Goal: Entertainment & Leisure: Browse casually

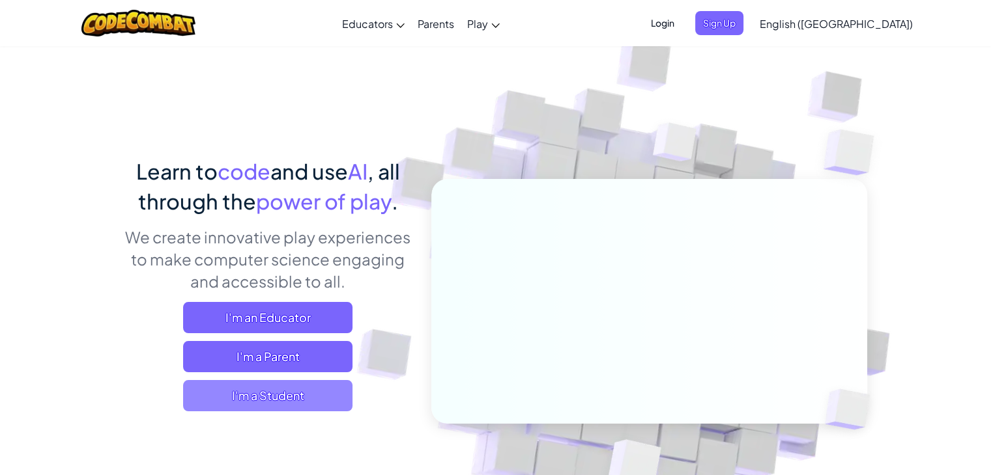
click at [277, 404] on span "I'm a Student" at bounding box center [267, 395] width 169 height 31
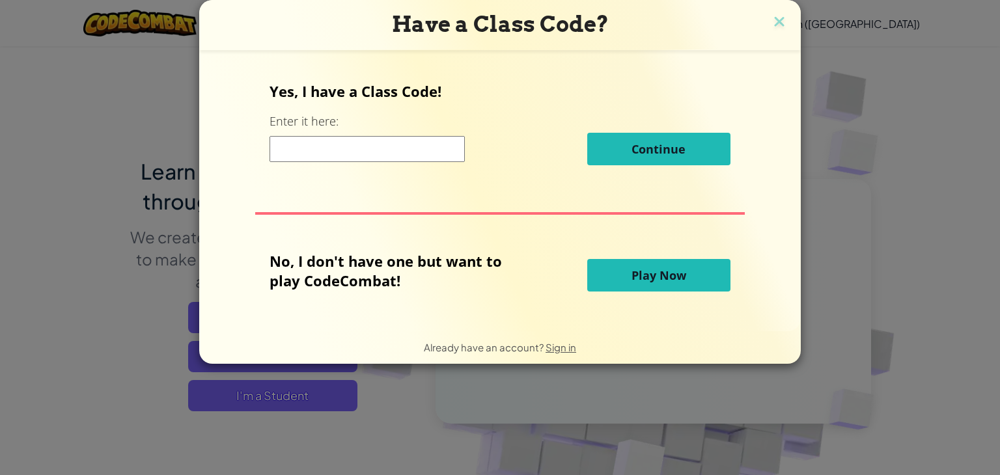
click at [680, 275] on span "Play Now" at bounding box center [659, 276] width 55 height 16
click at [662, 279] on span "Play Now" at bounding box center [659, 276] width 55 height 16
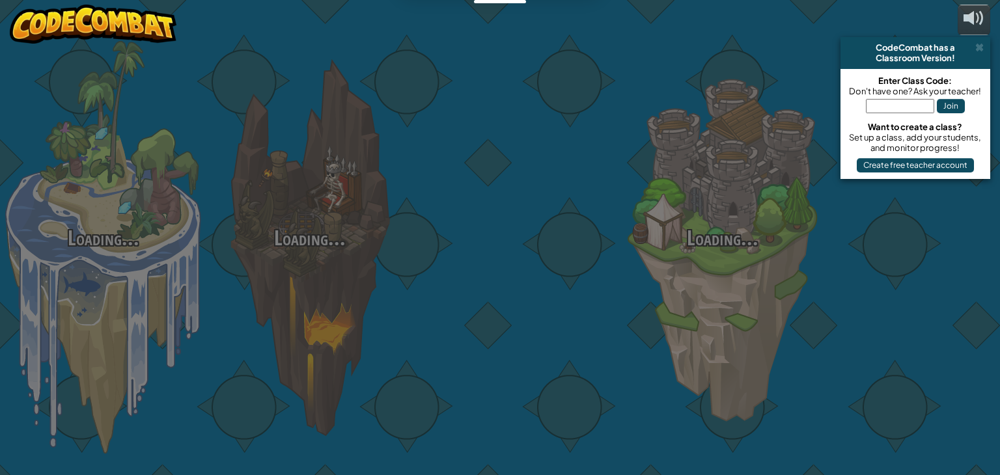
click at [662, 279] on div "Loading... Loading... Loading... Loading... Loading... Loading... Loading..." at bounding box center [500, 237] width 1000 height 475
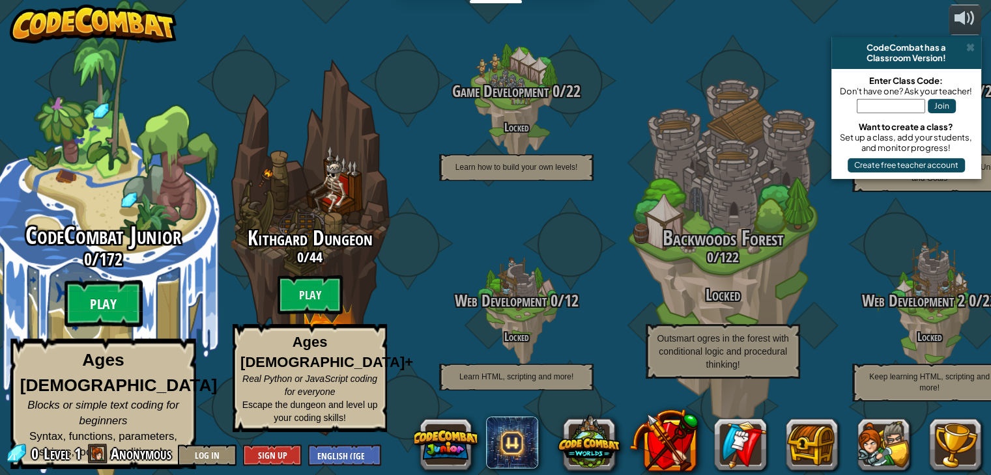
click at [112, 298] on btn "Play" at bounding box center [103, 304] width 78 height 47
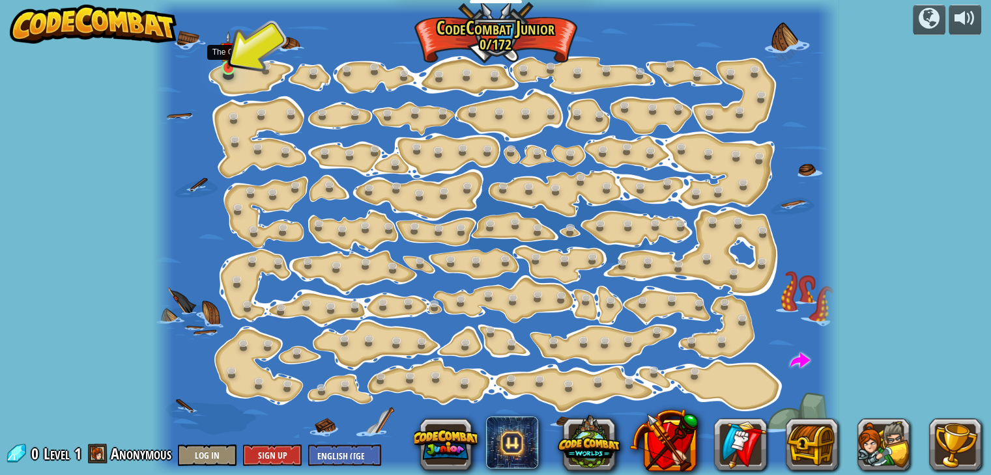
click at [234, 64] on img at bounding box center [228, 50] width 17 height 38
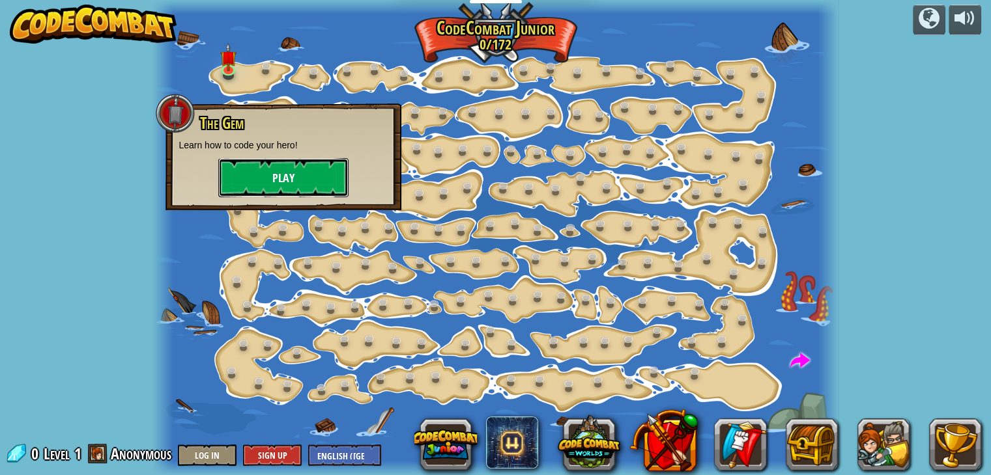
click at [302, 173] on button "Play" at bounding box center [283, 177] width 130 height 39
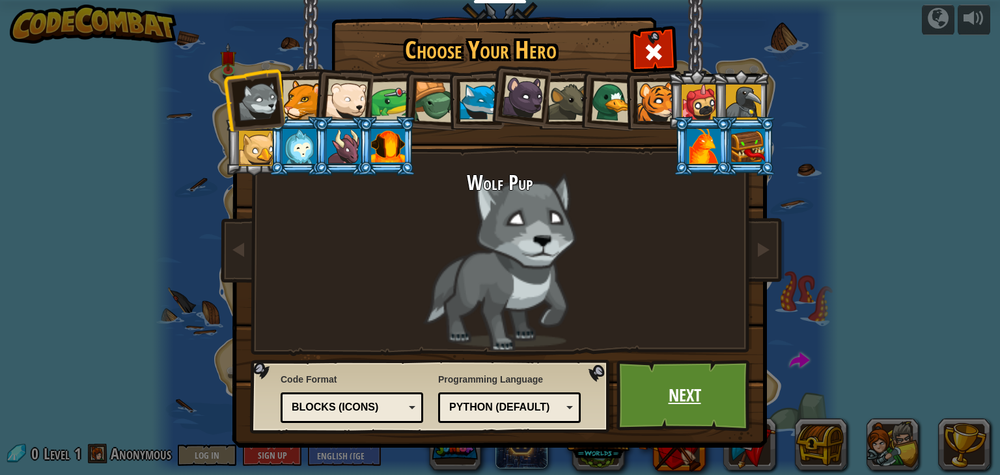
click at [661, 410] on link "Next" at bounding box center [685, 396] width 136 height 72
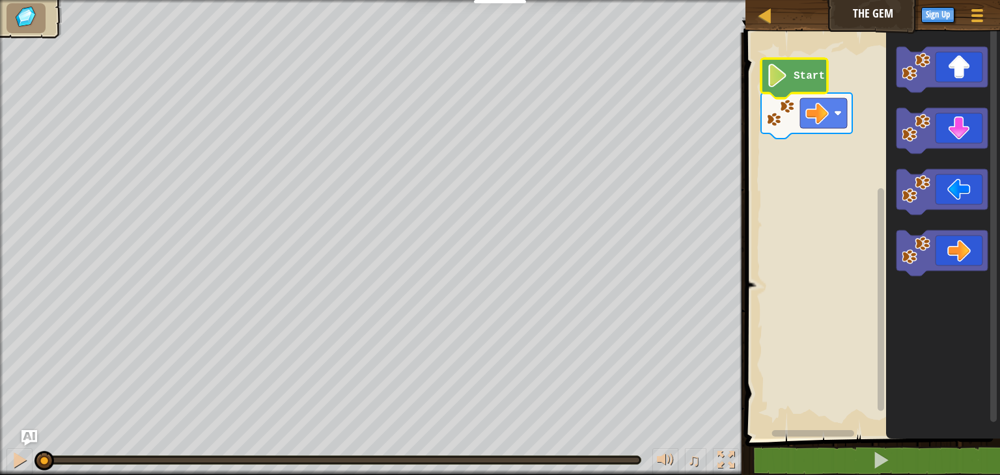
click at [781, 81] on image "Blockly Workspace" at bounding box center [778, 75] width 22 height 23
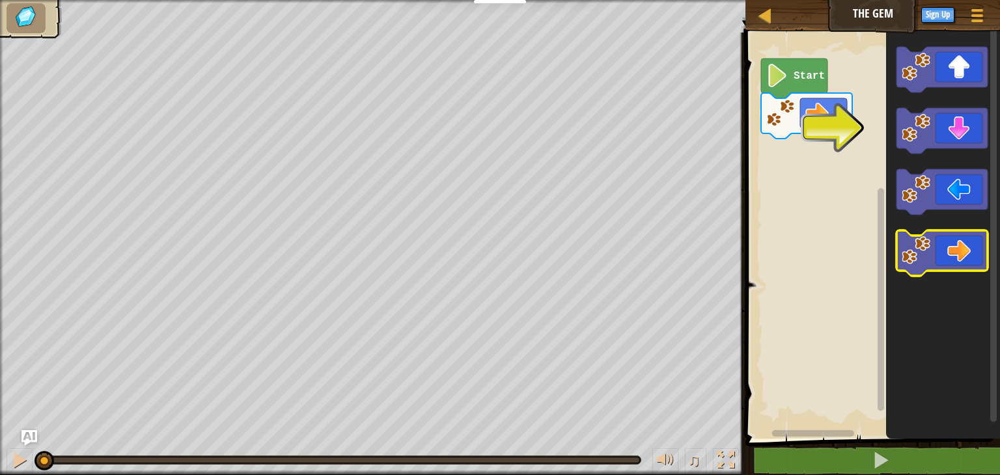
click at [961, 244] on icon "Blockly Workspace" at bounding box center [942, 254] width 91 height 46
